Goal: Information Seeking & Learning: Learn about a topic

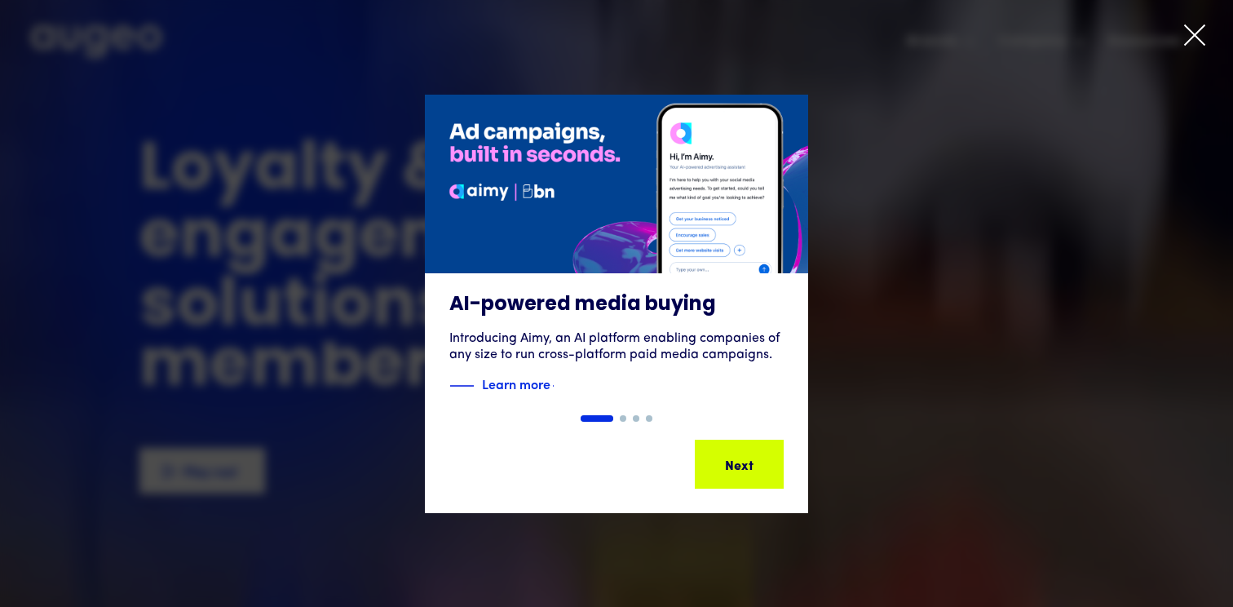
click at [624, 418] on div "Show slide 2 of 4" at bounding box center [623, 418] width 7 height 7
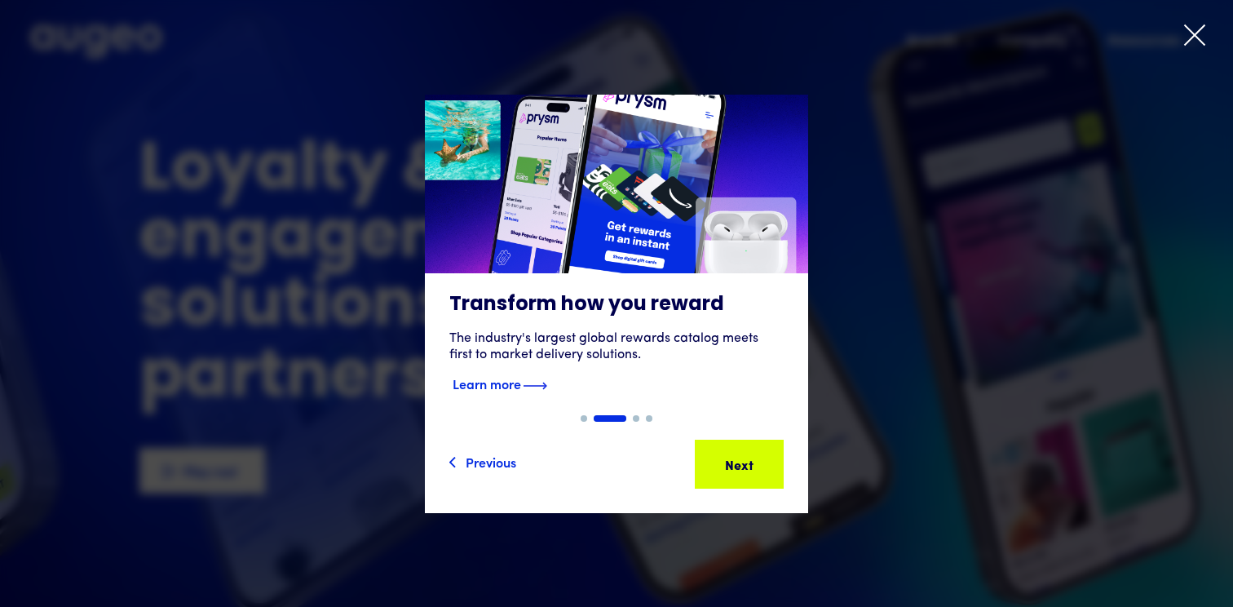
click at [632, 413] on div "Transform how you reward The industry's largest global rewards catalog meets fi…" at bounding box center [616, 344] width 383 height 142
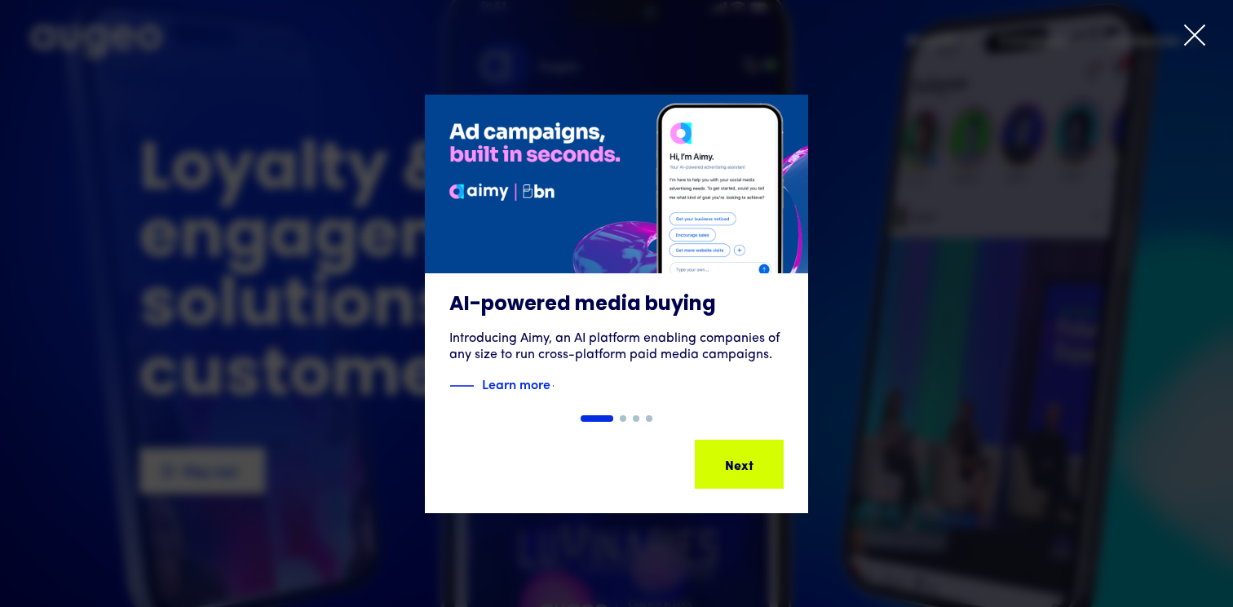
click at [1197, 32] on icon at bounding box center [1195, 35] width 20 height 20
